Goal: Navigation & Orientation: Find specific page/section

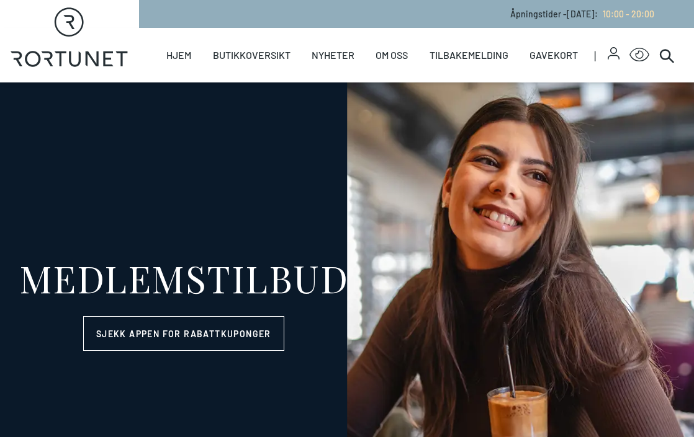
select select "NO"
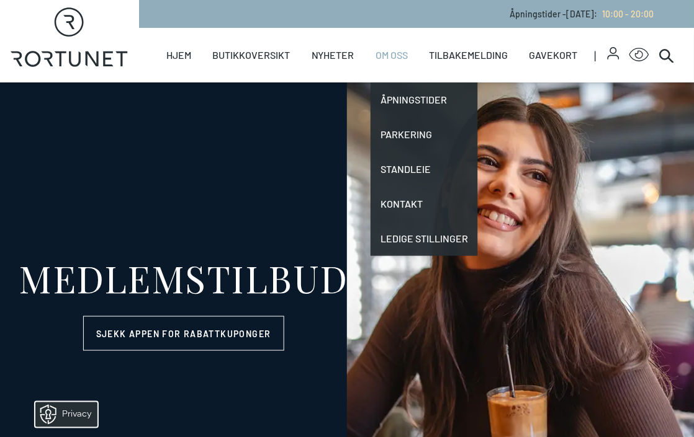
click at [396, 55] on link "Om oss" at bounding box center [391, 55] width 32 height 55
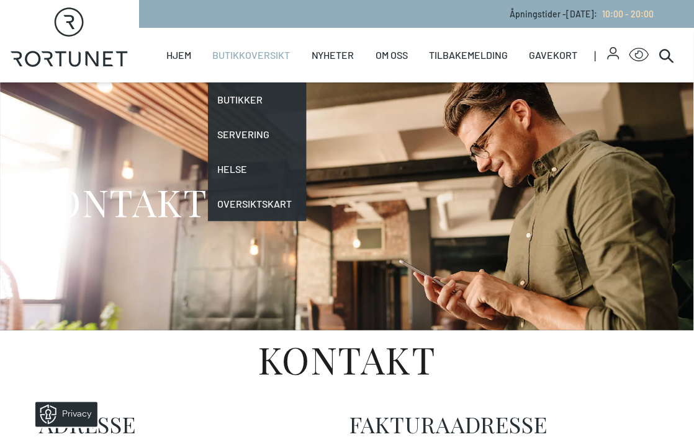
click at [250, 56] on link "Butikkoversikt" at bounding box center [252, 55] width 78 height 55
